Goal: Transaction & Acquisition: Purchase product/service

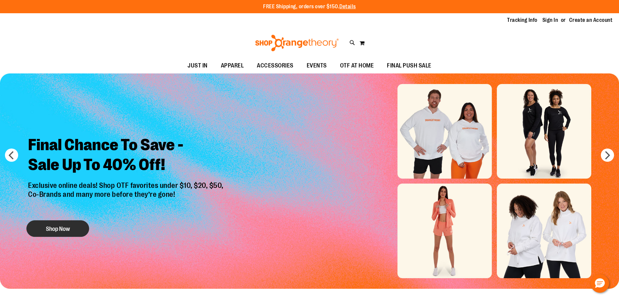
click at [74, 224] on button "Shop Now" at bounding box center [57, 228] width 63 height 17
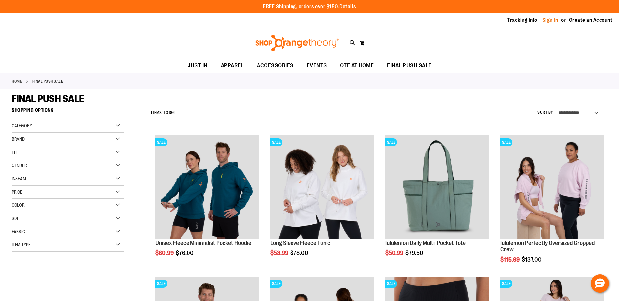
click at [550, 23] on link "Sign In" at bounding box center [551, 20] width 16 height 7
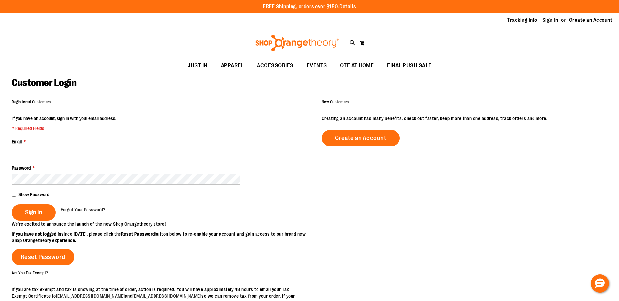
click at [114, 159] on fieldset "If you have an account, sign in with your email address. * Required Fields Emai…" at bounding box center [155, 167] width 286 height 105
click at [116, 156] on fieldset "If you have an account, sign in with your email address. * Required Fields Emai…" at bounding box center [155, 167] width 286 height 105
click at [118, 156] on input "Email *" at bounding box center [126, 152] width 229 height 11
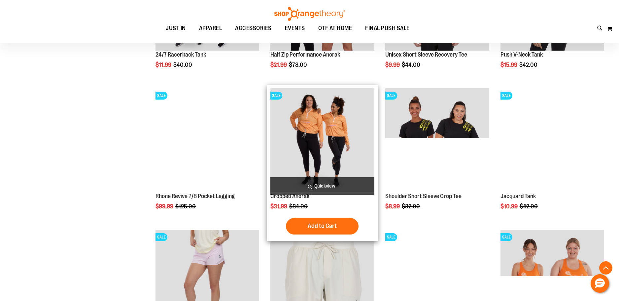
scroll to position [561, 0]
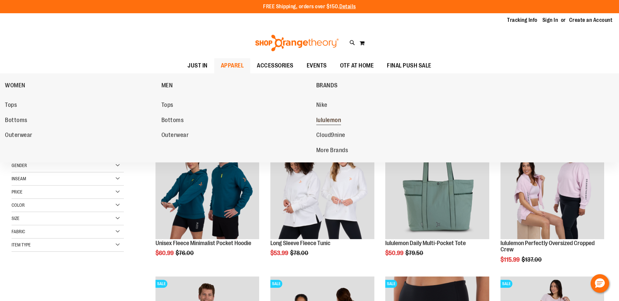
click at [333, 122] on span "lululemon" at bounding box center [328, 121] width 25 height 8
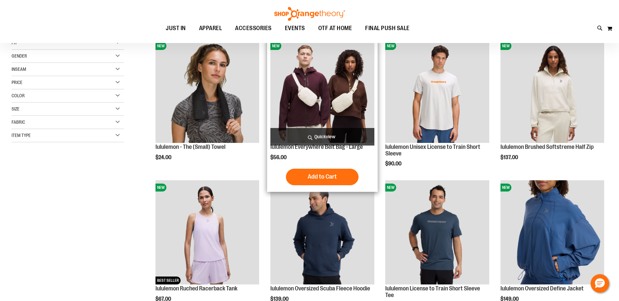
scroll to position [99, 0]
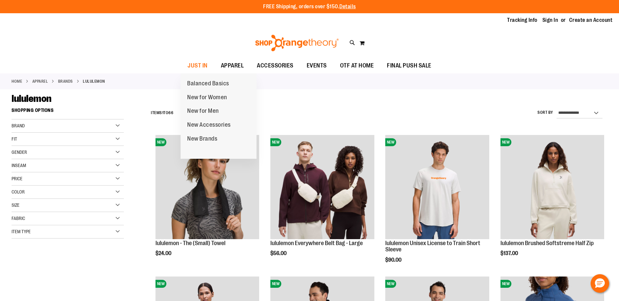
click at [208, 90] on ul "Balanced Basics New for Women New for Men New Accessories New Brands" at bounding box center [219, 116] width 76 height 86
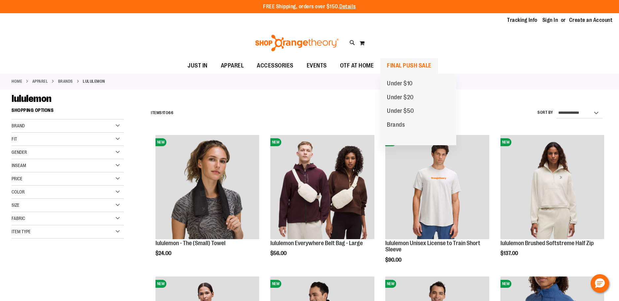
click at [412, 66] on span "FINAL PUSH SALE" at bounding box center [409, 65] width 45 height 15
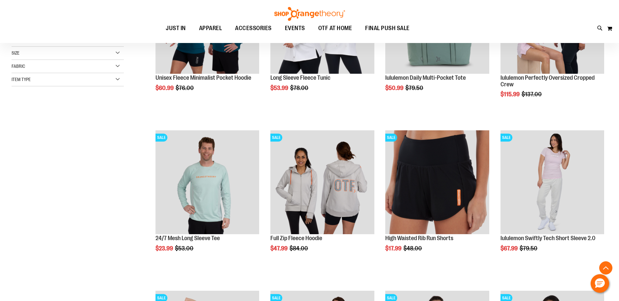
scroll to position [198, 0]
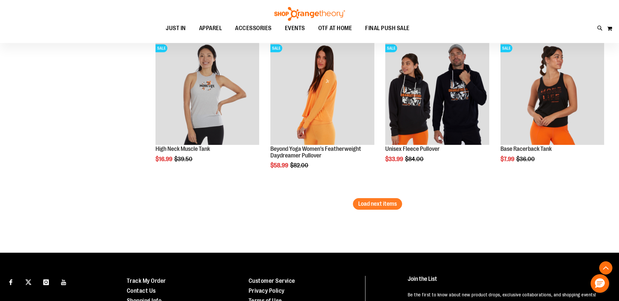
scroll to position [1387, 0]
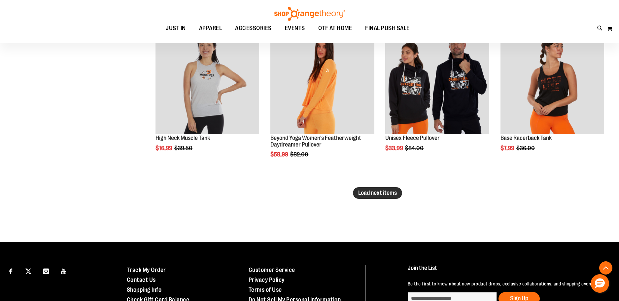
click at [377, 187] on button "Load next items" at bounding box center [377, 193] width 49 height 12
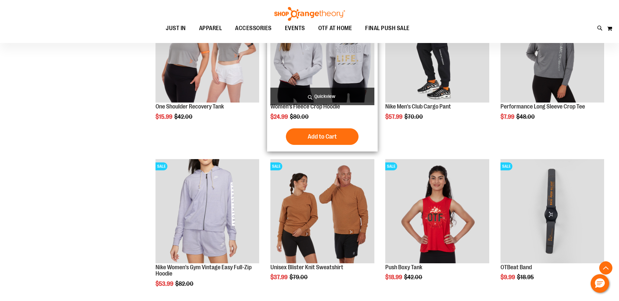
scroll to position [1843, 0]
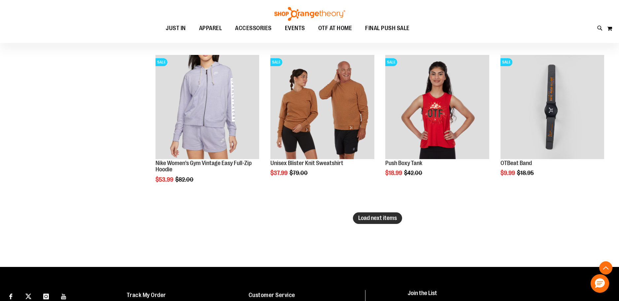
click at [373, 213] on button "Load next items" at bounding box center [377, 218] width 49 height 12
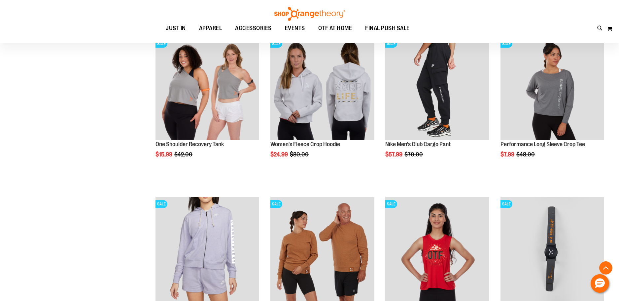
scroll to position [1597, 0]
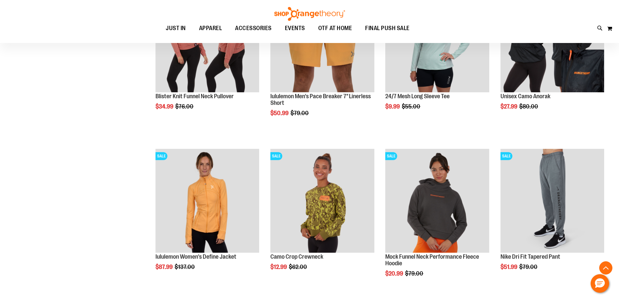
scroll to position [2357, 0]
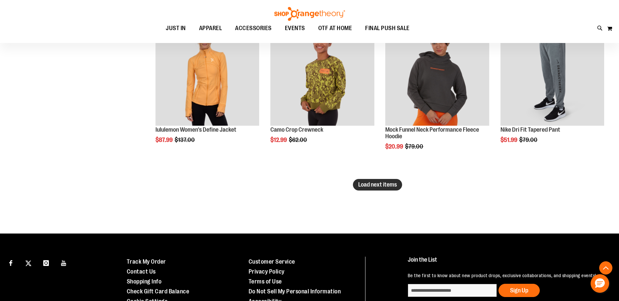
click at [373, 184] on span "Load next items" at bounding box center [377, 184] width 39 height 7
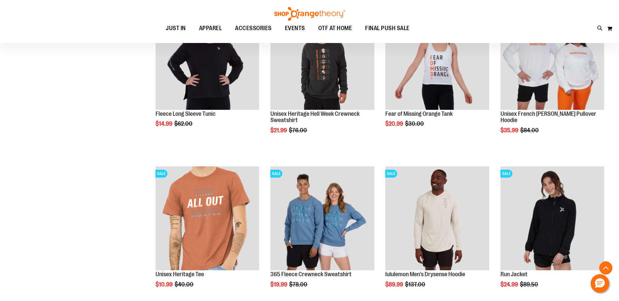
scroll to position [2522, 0]
